Goal: Information Seeking & Learning: Compare options

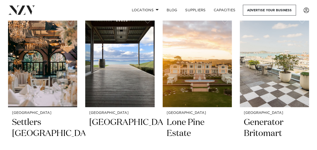
scroll to position [110, 0]
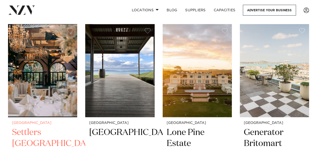
click at [27, 134] on h2 "Settlers Country Manor" at bounding box center [42, 144] width 61 height 34
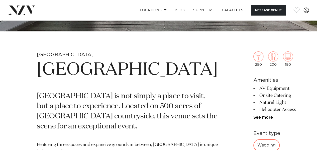
scroll to position [130, 0]
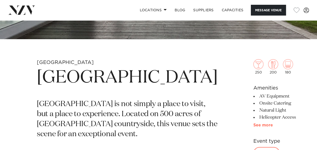
click at [254, 124] on link "See more" at bounding box center [273, 125] width 39 height 4
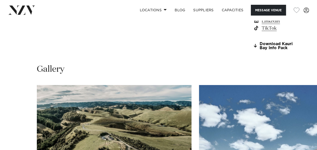
scroll to position [501, 0]
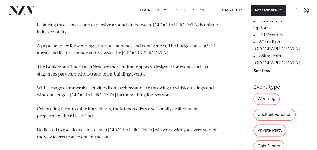
scroll to position [260, 0]
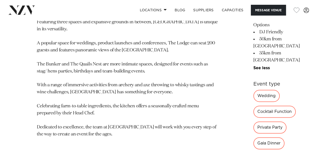
click at [254, 90] on div "Wedding" at bounding box center [267, 96] width 26 height 12
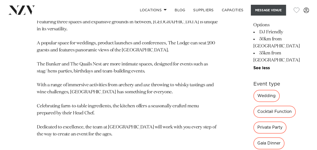
click at [275, 9] on button "Message Venue" at bounding box center [268, 10] width 35 height 11
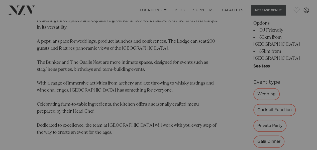
scroll to position [262, 0]
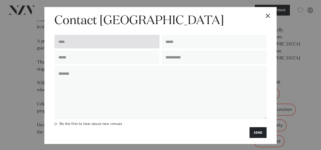
click at [134, 41] on input "text" at bounding box center [106, 42] width 105 height 14
type input "**********"
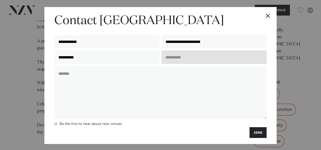
click at [177, 56] on input "text" at bounding box center [214, 57] width 105 height 14
type input "**********"
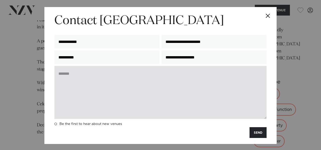
click at [147, 71] on textarea at bounding box center [160, 92] width 212 height 53
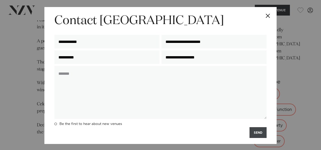
click at [254, 134] on button "SEND" at bounding box center [258, 132] width 17 height 11
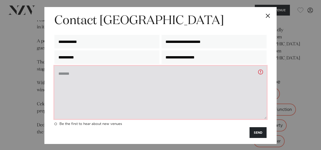
click at [203, 81] on textarea at bounding box center [160, 92] width 212 height 53
click at [175, 75] on textarea "**********" at bounding box center [160, 92] width 212 height 53
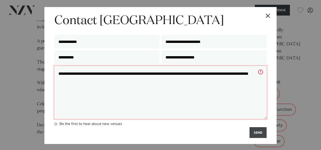
type textarea "**********"
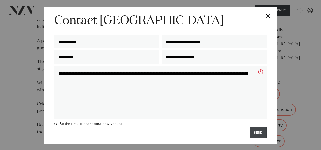
click at [253, 134] on button "SEND" at bounding box center [258, 132] width 17 height 11
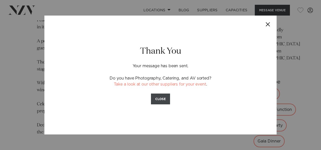
click at [164, 99] on button "CLOSE" at bounding box center [160, 99] width 19 height 11
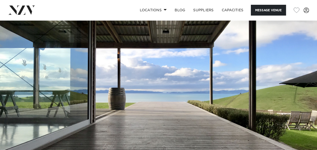
scroll to position [0, 0]
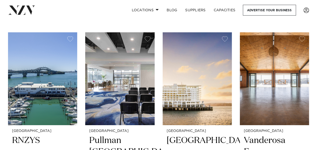
scroll to position [807, 0]
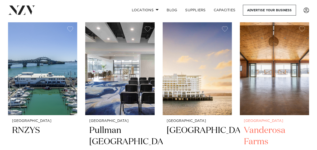
click at [256, 62] on img at bounding box center [274, 68] width 69 height 93
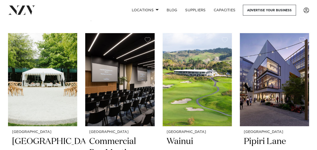
scroll to position [1008, 0]
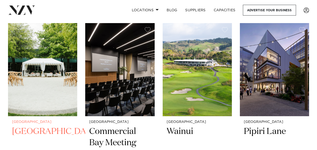
click at [29, 126] on h2 "[GEOGRAPHIC_DATA]" at bounding box center [42, 143] width 61 height 34
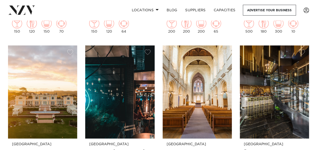
scroll to position [1209, 0]
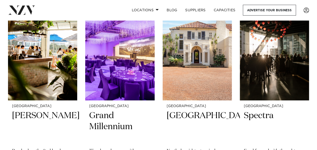
scroll to position [2051, 0]
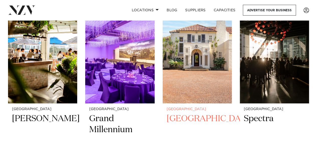
click at [194, 113] on h2 "Puketutu Island Estate" at bounding box center [197, 130] width 61 height 34
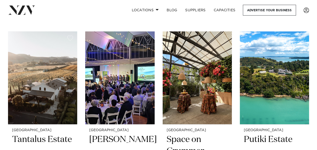
scroll to position [2242, 0]
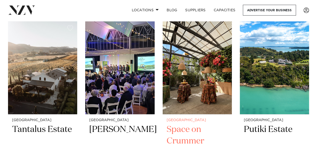
click at [190, 124] on h2 "Space on Crummer" at bounding box center [197, 141] width 61 height 34
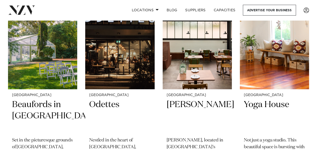
scroll to position [5483, 0]
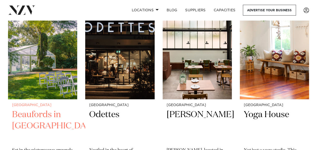
click at [39, 113] on h2 "Beaufords in Totara Park" at bounding box center [42, 126] width 61 height 34
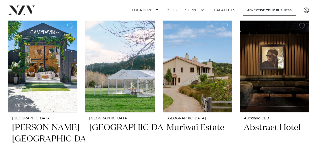
scroll to position [6085, 0]
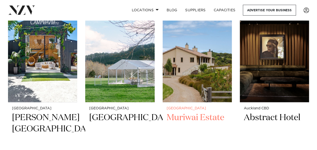
click at [189, 121] on h2 "Muriwai Estate" at bounding box center [197, 129] width 61 height 34
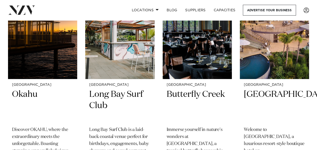
scroll to position [5704, 0]
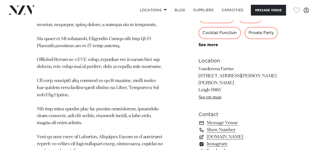
scroll to position [381, 0]
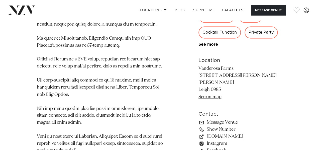
click at [215, 94] on link "See on map" at bounding box center [210, 96] width 23 height 5
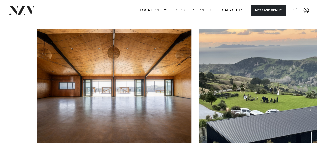
scroll to position [542, 0]
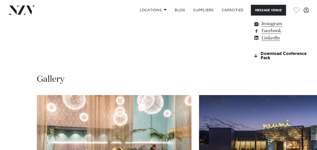
scroll to position [452, 0]
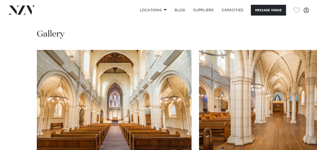
scroll to position [462, 0]
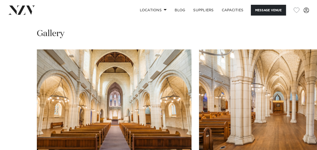
click at [300, 147] on swiper-container at bounding box center [158, 118] width 317 height 138
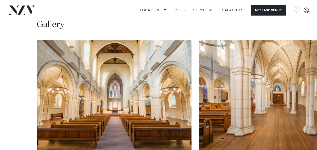
scroll to position [472, 0]
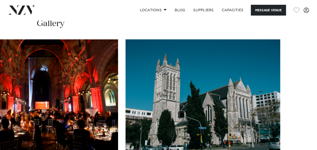
click at [305, 144] on swiper-container at bounding box center [158, 108] width 317 height 138
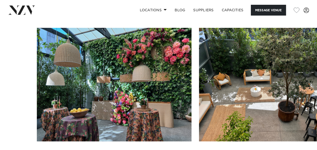
scroll to position [462, 0]
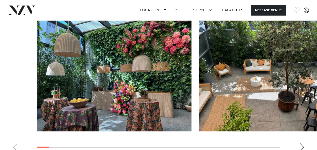
click at [302, 144] on div "Next slide" at bounding box center [302, 147] width 5 height 8
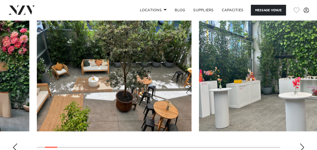
click at [302, 144] on div "Next slide" at bounding box center [302, 147] width 5 height 8
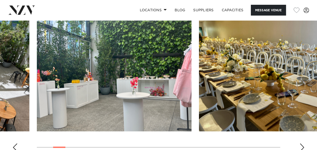
click at [302, 144] on div "Next slide" at bounding box center [302, 147] width 5 height 8
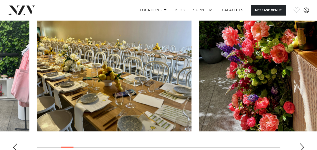
click at [302, 144] on div "Next slide" at bounding box center [302, 147] width 5 height 8
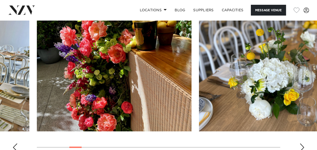
click at [302, 144] on div "Next slide" at bounding box center [302, 147] width 5 height 8
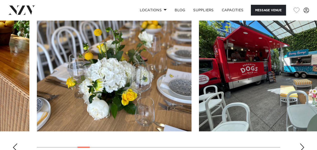
click at [302, 144] on div "Next slide" at bounding box center [302, 147] width 5 height 8
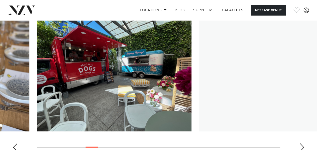
click at [302, 144] on div "Next slide" at bounding box center [302, 147] width 5 height 8
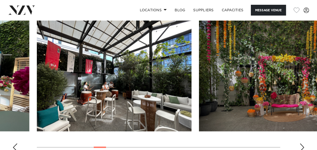
click at [302, 144] on div "Next slide" at bounding box center [302, 147] width 5 height 8
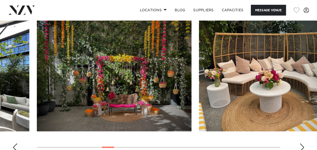
click at [302, 144] on div "Next slide" at bounding box center [302, 147] width 5 height 8
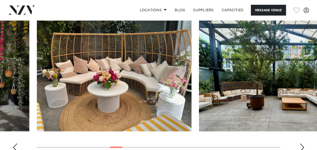
click at [302, 144] on div "Next slide" at bounding box center [302, 147] width 5 height 8
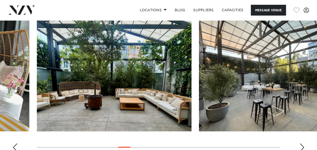
click at [302, 144] on div "Next slide" at bounding box center [302, 147] width 5 height 8
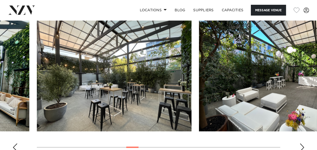
click at [302, 144] on div "Next slide" at bounding box center [302, 147] width 5 height 8
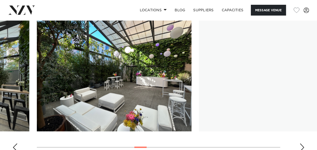
click at [302, 144] on div "Next slide" at bounding box center [302, 147] width 5 height 8
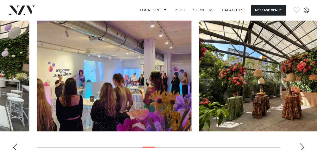
click at [302, 144] on div "Next slide" at bounding box center [302, 147] width 5 height 8
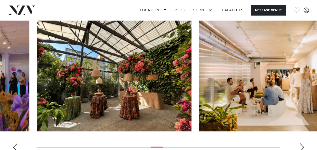
click at [302, 144] on div "Next slide" at bounding box center [302, 147] width 5 height 8
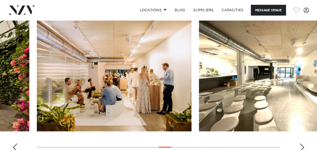
click at [302, 144] on div "Next slide" at bounding box center [302, 147] width 5 height 8
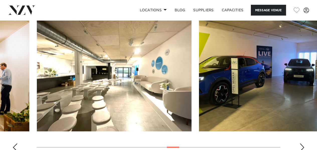
click at [302, 144] on div "Next slide" at bounding box center [302, 147] width 5 height 8
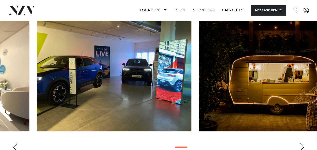
click at [302, 144] on div "Next slide" at bounding box center [302, 147] width 5 height 8
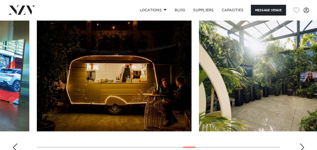
click at [302, 144] on div "Next slide" at bounding box center [302, 147] width 5 height 8
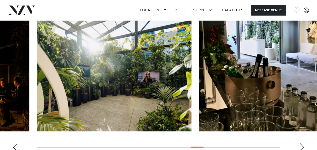
click at [302, 144] on div "Next slide" at bounding box center [302, 147] width 5 height 8
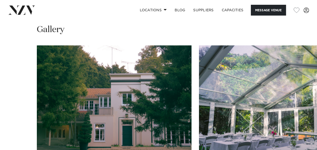
scroll to position [441, 0]
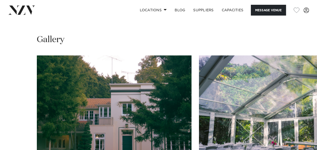
click at [298, 143] on swiper-container at bounding box center [158, 124] width 317 height 138
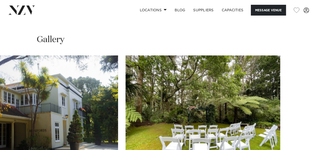
click at [300, 143] on swiper-container at bounding box center [158, 124] width 317 height 138
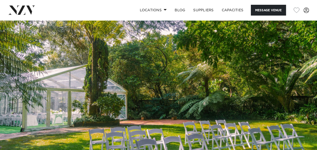
scroll to position [0, 0]
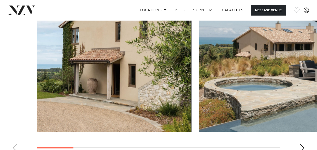
scroll to position [441, 0]
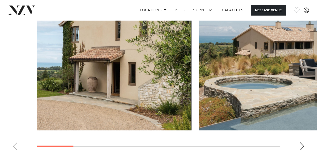
click at [301, 141] on swiper-container at bounding box center [158, 86] width 317 height 138
click at [301, 144] on div "Next slide" at bounding box center [302, 146] width 5 height 8
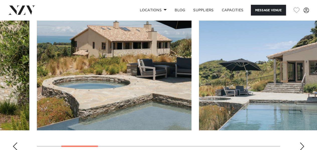
click at [301, 144] on div "Next slide" at bounding box center [302, 146] width 5 height 8
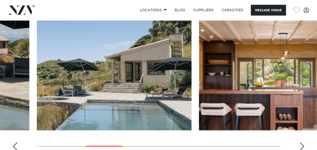
click at [301, 144] on div "Next slide" at bounding box center [302, 146] width 5 height 8
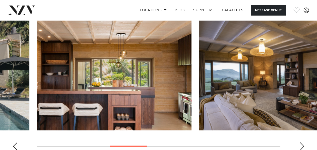
click at [301, 144] on div "Next slide" at bounding box center [302, 146] width 5 height 8
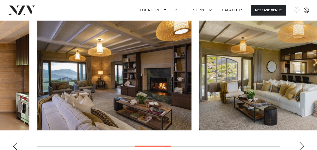
click at [301, 144] on div "Next slide" at bounding box center [302, 146] width 5 height 8
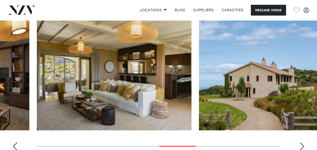
click at [301, 144] on div "Next slide" at bounding box center [302, 146] width 5 height 8
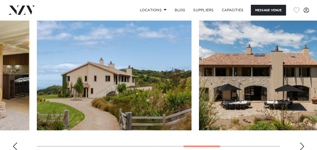
click at [301, 144] on div "Next slide" at bounding box center [302, 146] width 5 height 8
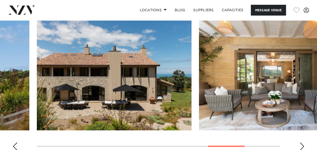
click at [301, 144] on div "Next slide" at bounding box center [302, 146] width 5 height 8
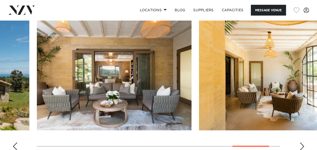
click at [301, 144] on div "Next slide" at bounding box center [302, 146] width 5 height 8
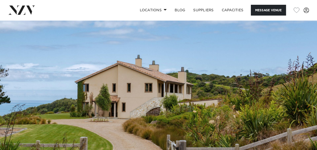
scroll to position [0, 0]
